Goal: Transaction & Acquisition: Purchase product/service

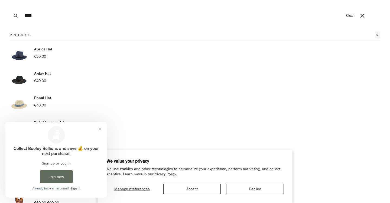
type input "****"
click at [201, 190] on button "Accept" at bounding box center [192, 189] width 58 height 11
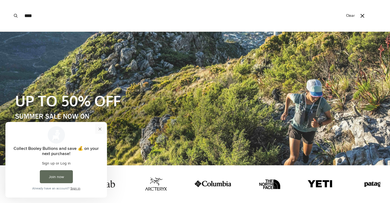
click at [101, 130] on button "Close prompt" at bounding box center [100, 129] width 10 height 10
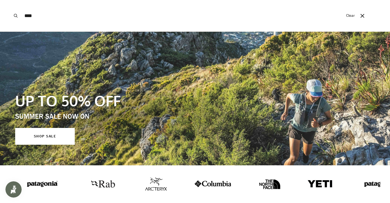
click at [15, 18] on button "Search" at bounding box center [16, 15] width 12 height 31
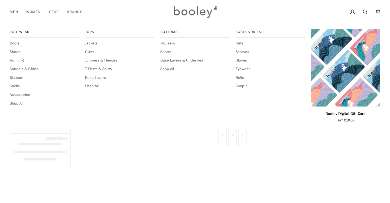
type input "****"
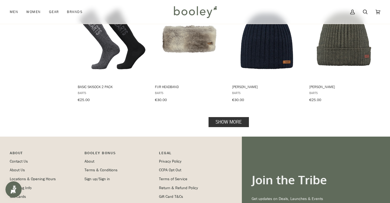
scroll to position [597, 0]
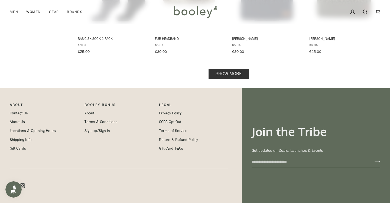
click at [236, 79] on link "Show more" at bounding box center [229, 74] width 40 height 10
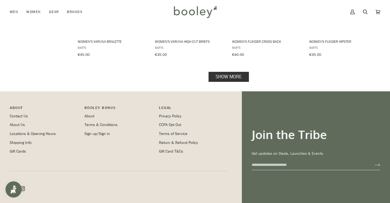
scroll to position [1194, 0]
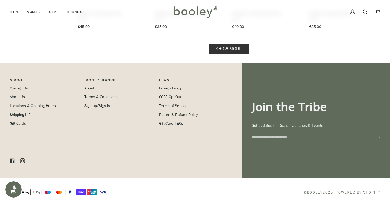
click at [222, 54] on link "Show more" at bounding box center [229, 49] width 40 height 10
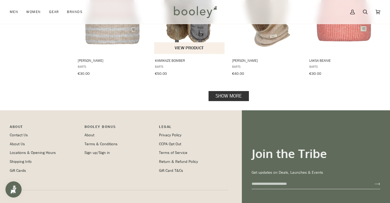
scroll to position [1721, 0]
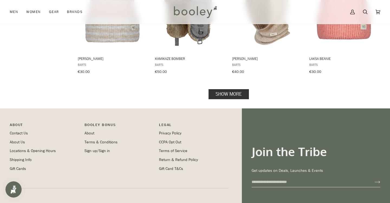
click at [221, 99] on link "Show more" at bounding box center [229, 94] width 40 height 10
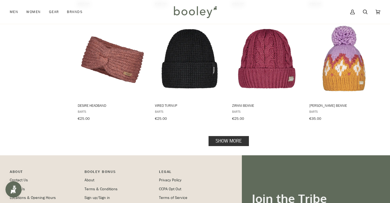
scroll to position [2254, 0]
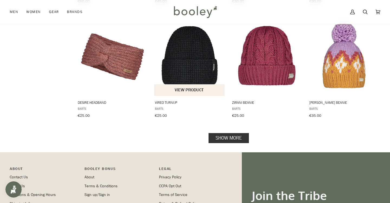
click at [179, 91] on img "Vireo Turnup" at bounding box center [189, 55] width 71 height 71
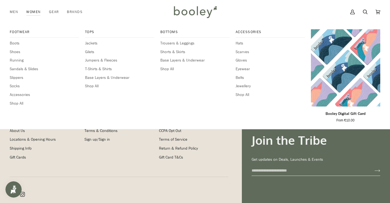
scroll to position [2311, 0]
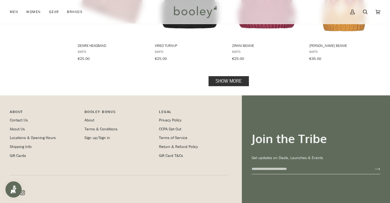
click at [229, 86] on link "Show more" at bounding box center [229, 81] width 40 height 10
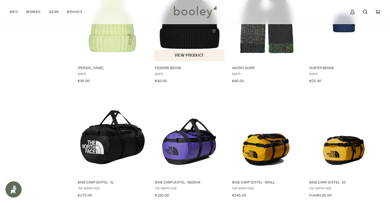
scroll to position [2396, 0]
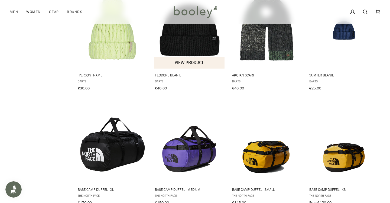
click at [194, 63] on img "Feodore Beanie" at bounding box center [189, 27] width 71 height 71
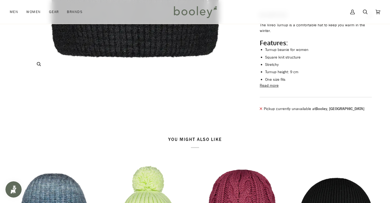
scroll to position [178, 0]
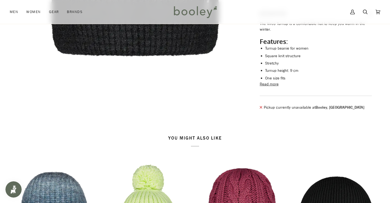
click at [268, 87] on button "Read more" at bounding box center [269, 84] width 19 height 6
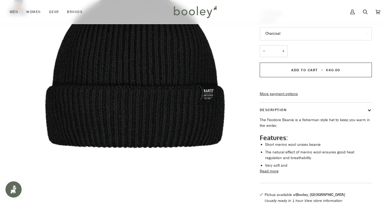
click at [22, 14] on img "Barts Feodore Beanie - Booley Galway" at bounding box center [18, 6] width 16 height 16
